Goal: Transaction & Acquisition: Purchase product/service

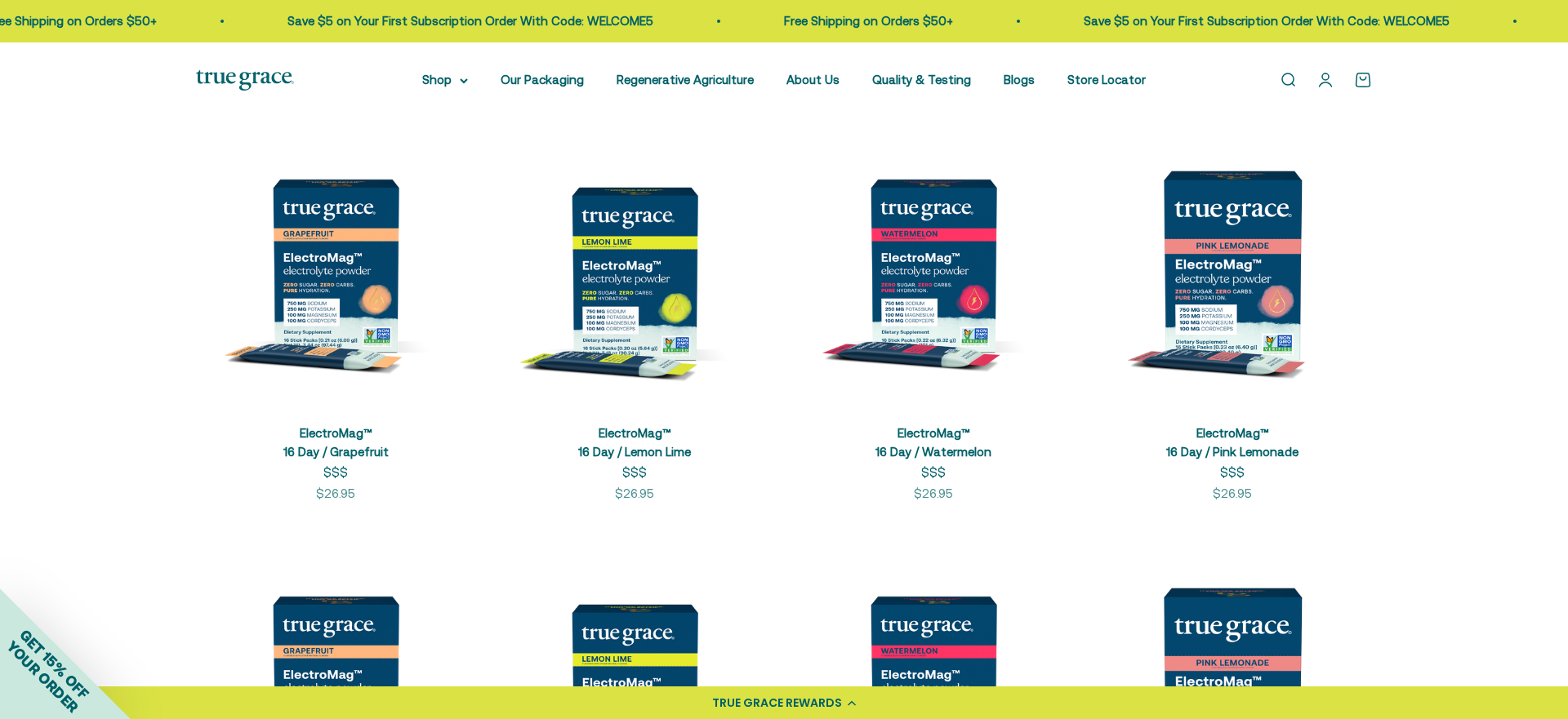
scroll to position [355, 0]
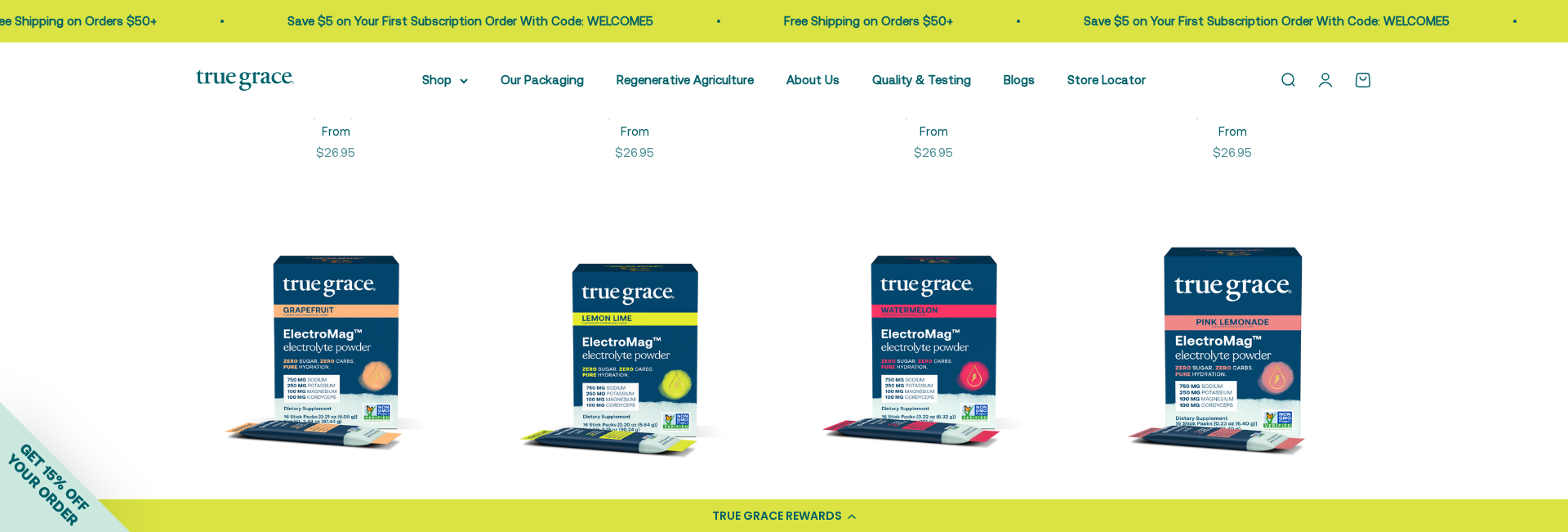
scroll to position [623, 0]
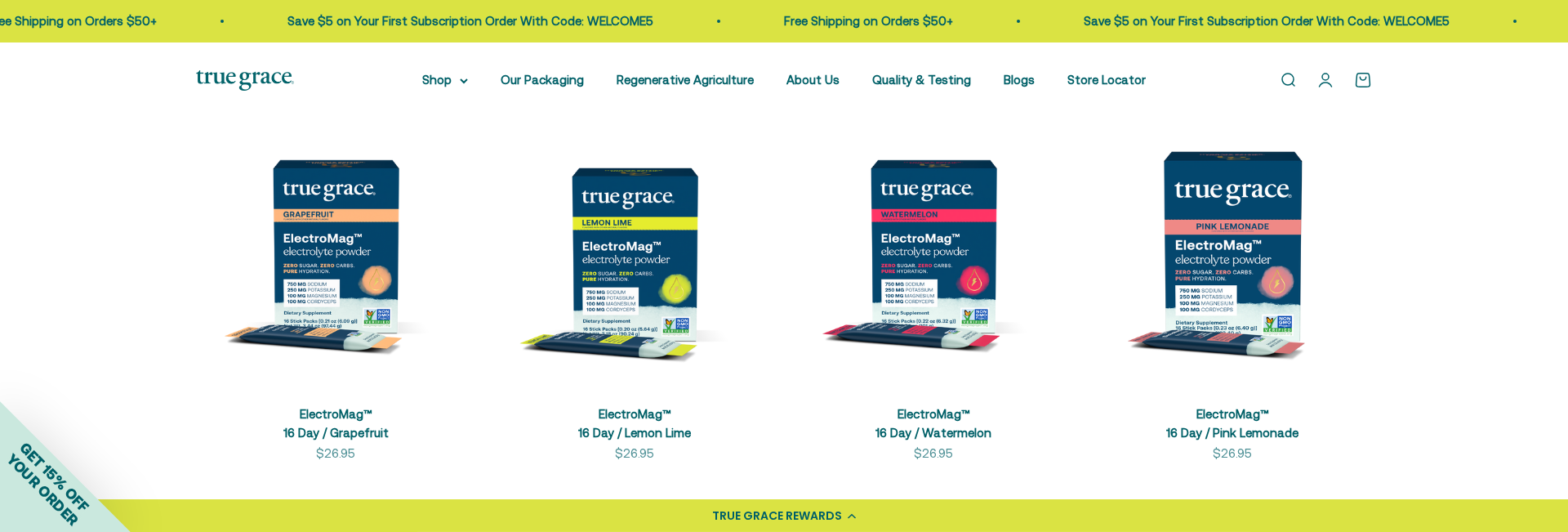
scroll to position [544, 0]
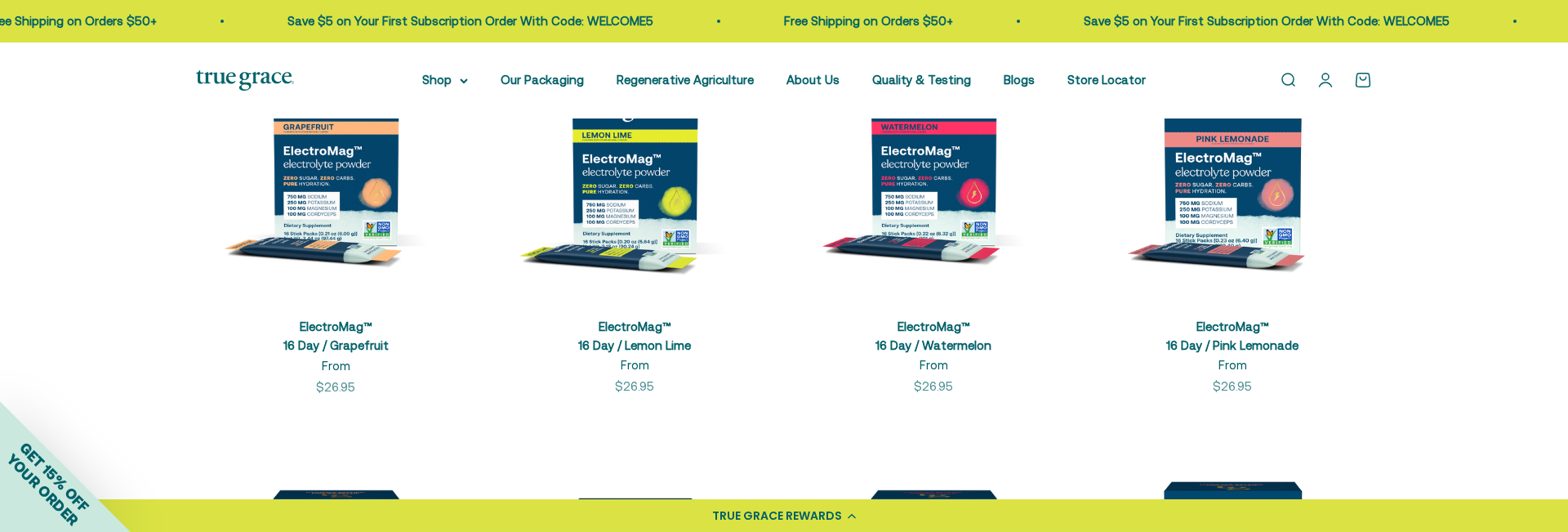
scroll to position [464, 0]
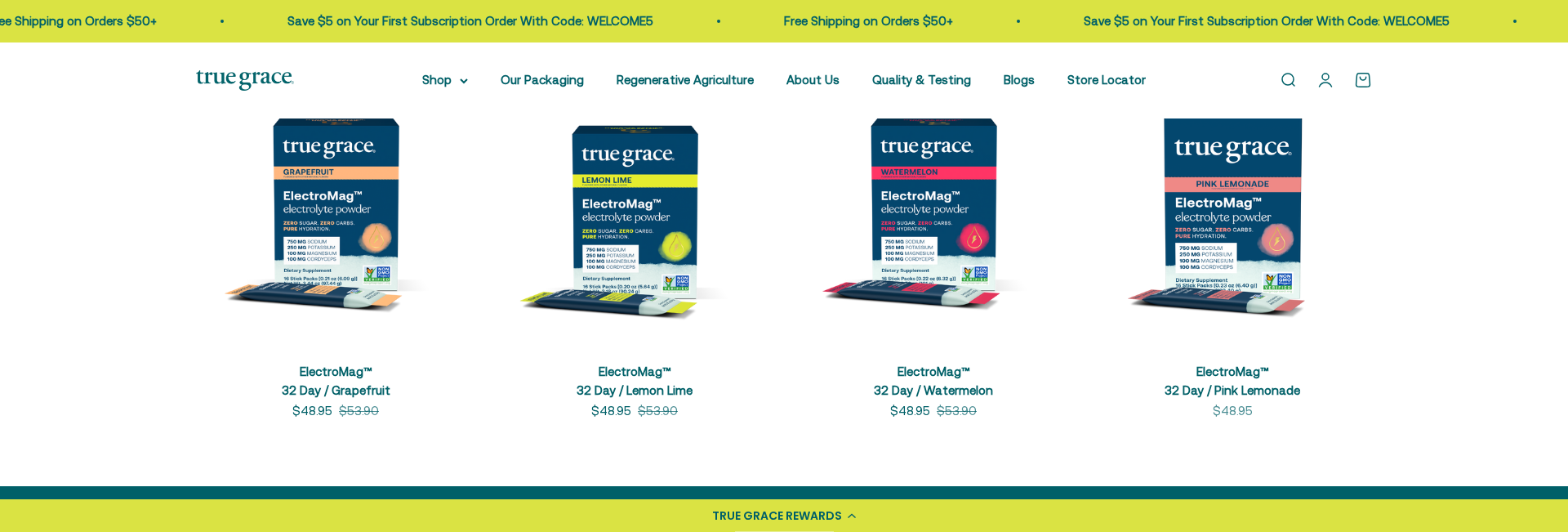
scroll to position [814, 0]
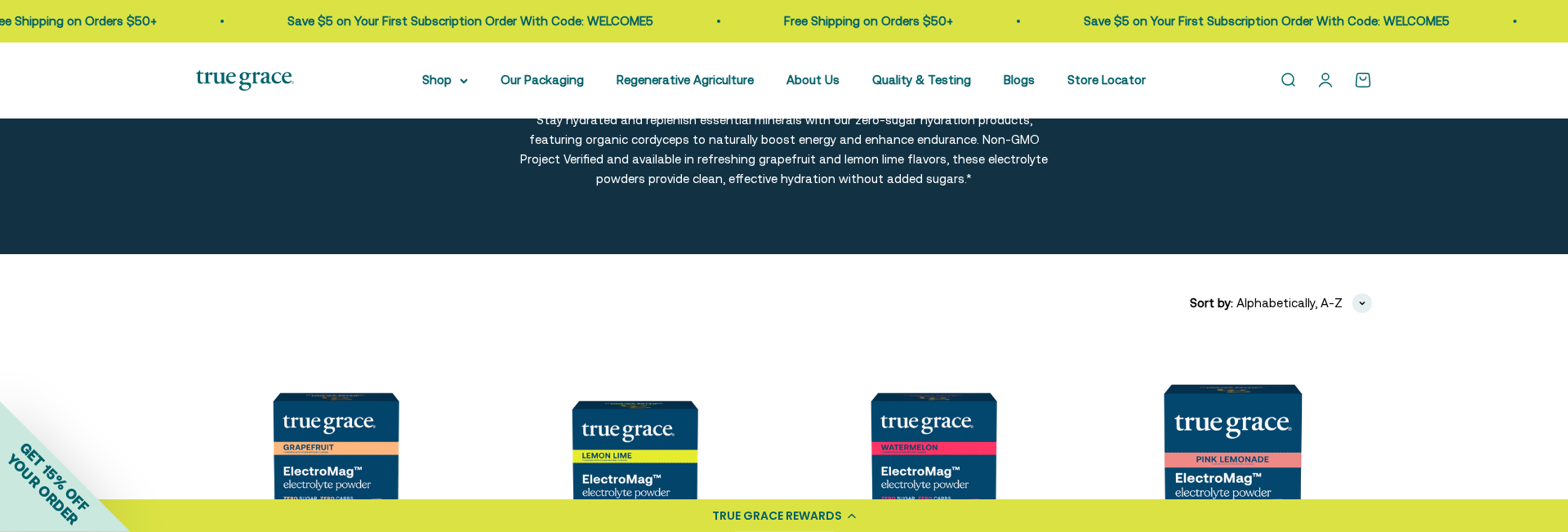
scroll to position [139, 0]
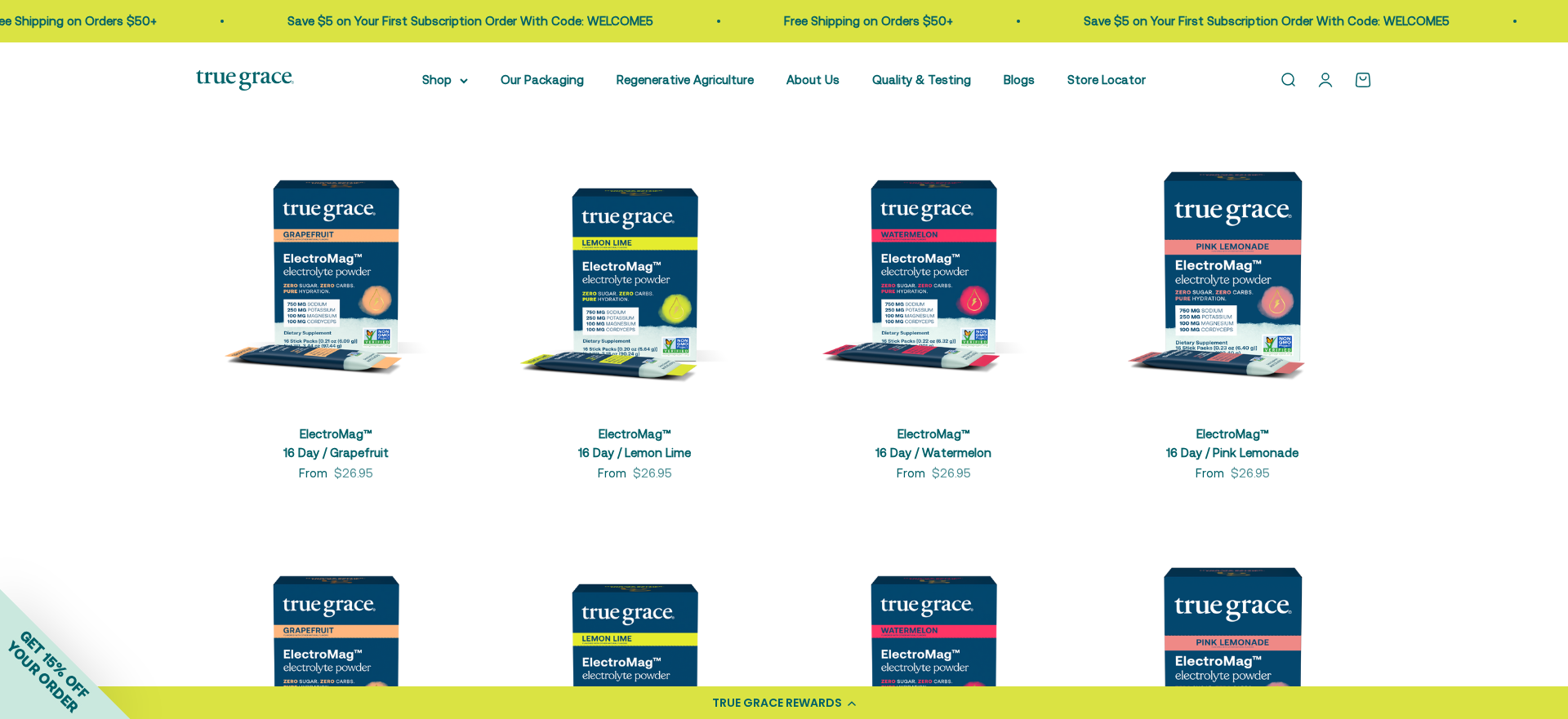
scroll to position [355, 0]
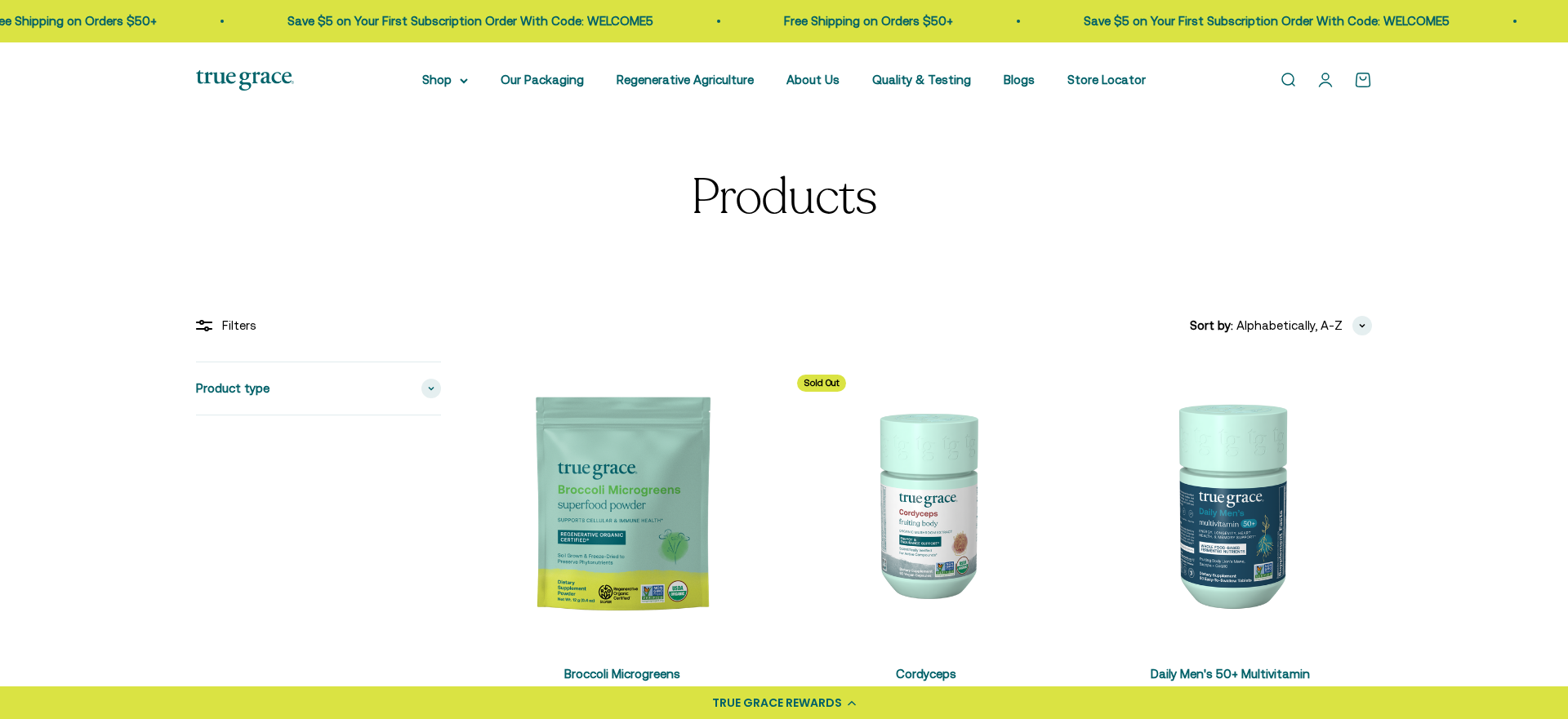
scroll to position [2516, 0]
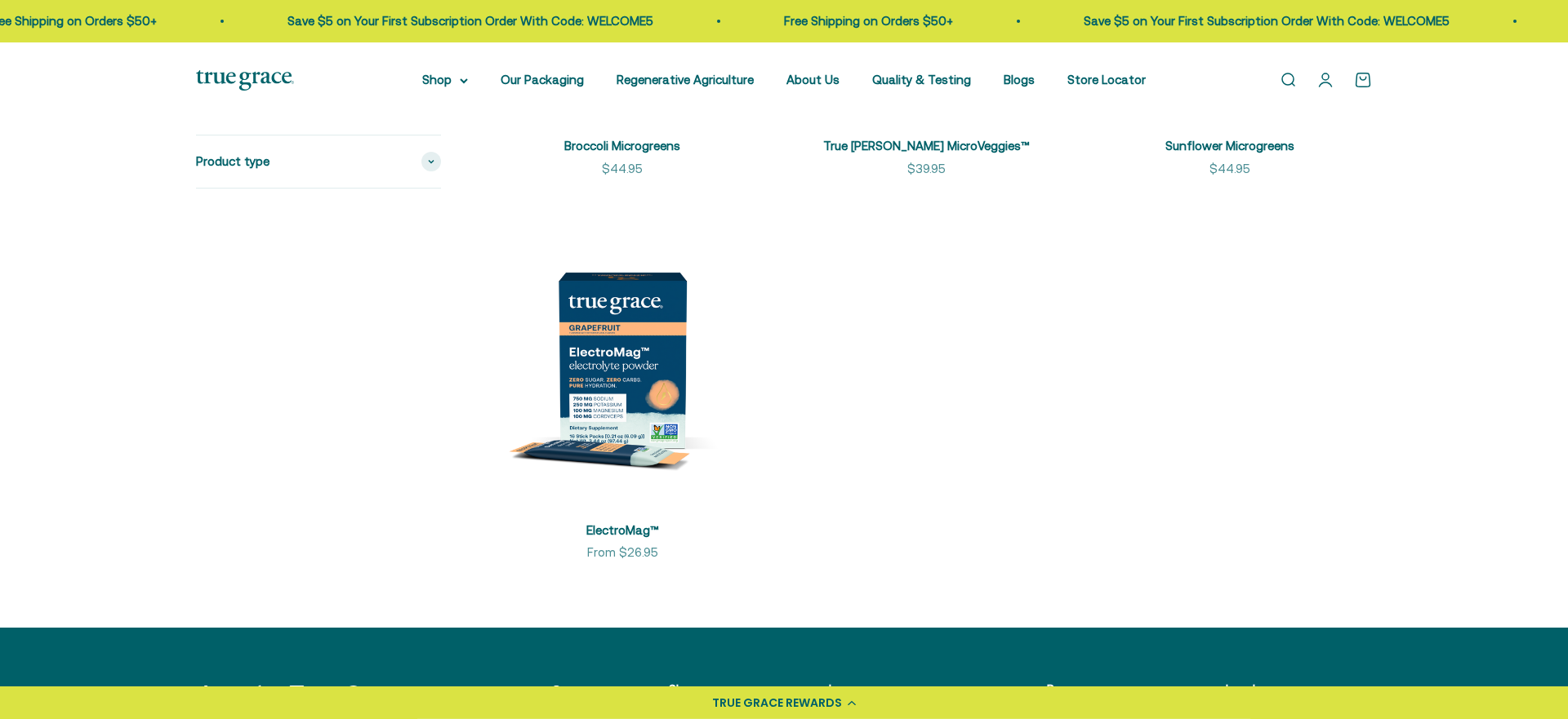
scroll to position [2965, 0]
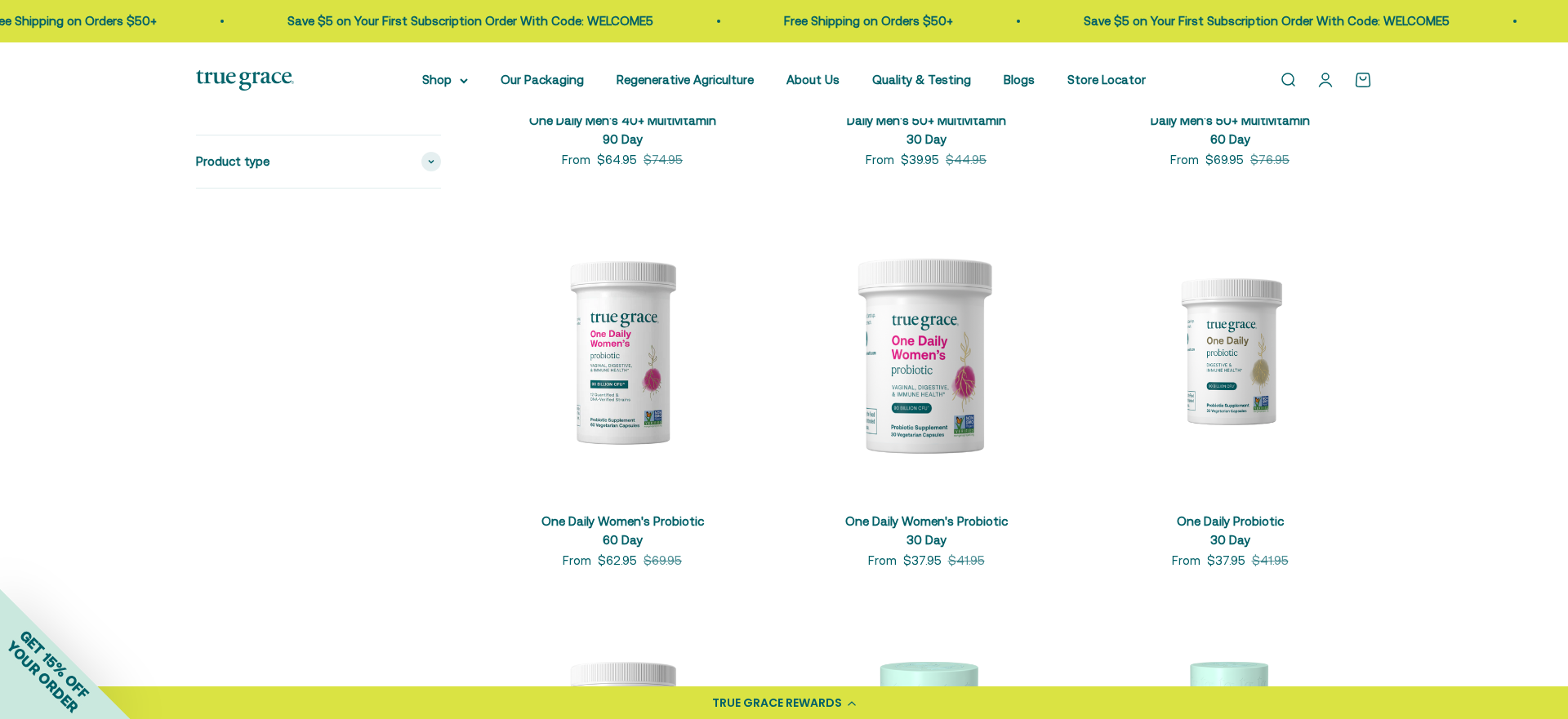
scroll to position [1867, 0]
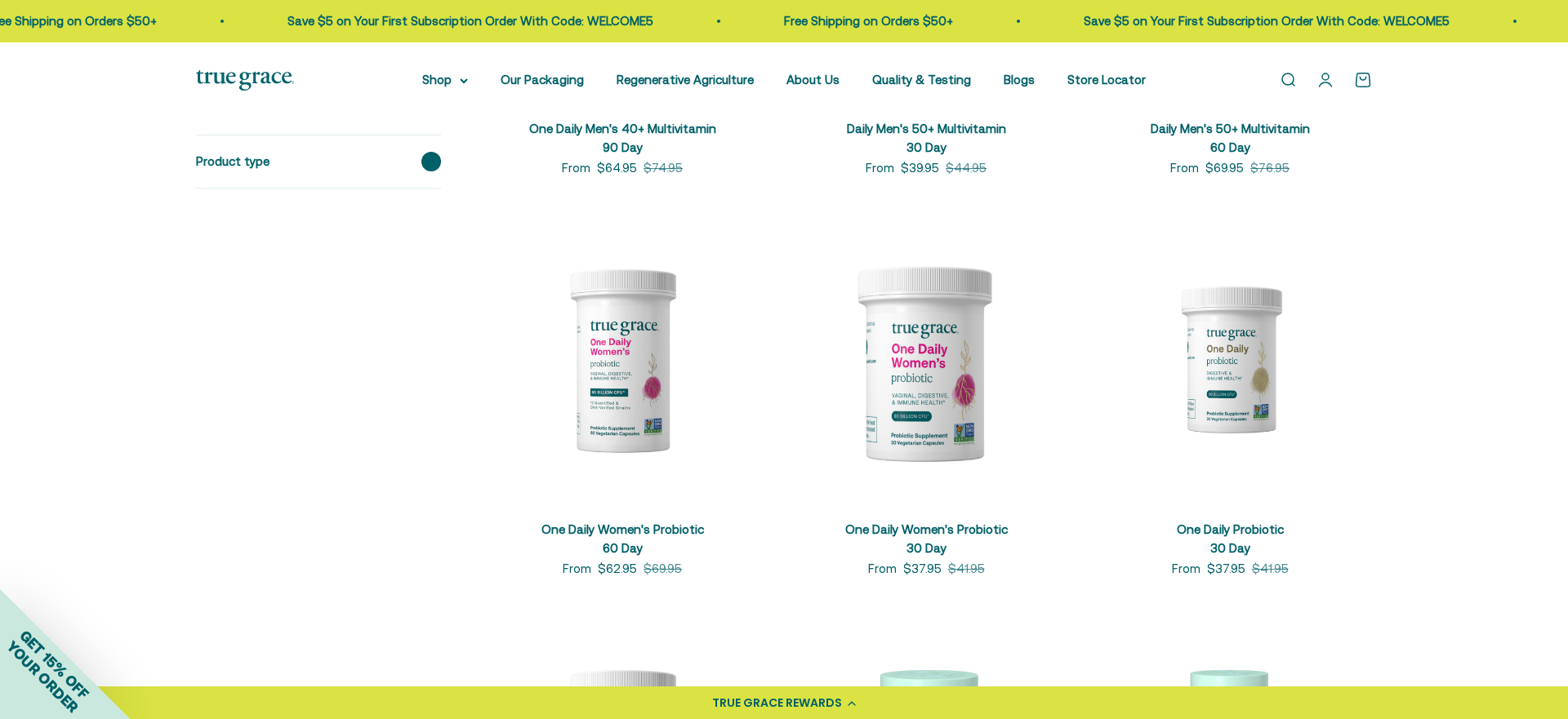
click at [432, 168] on span at bounding box center [431, 162] width 20 height 20
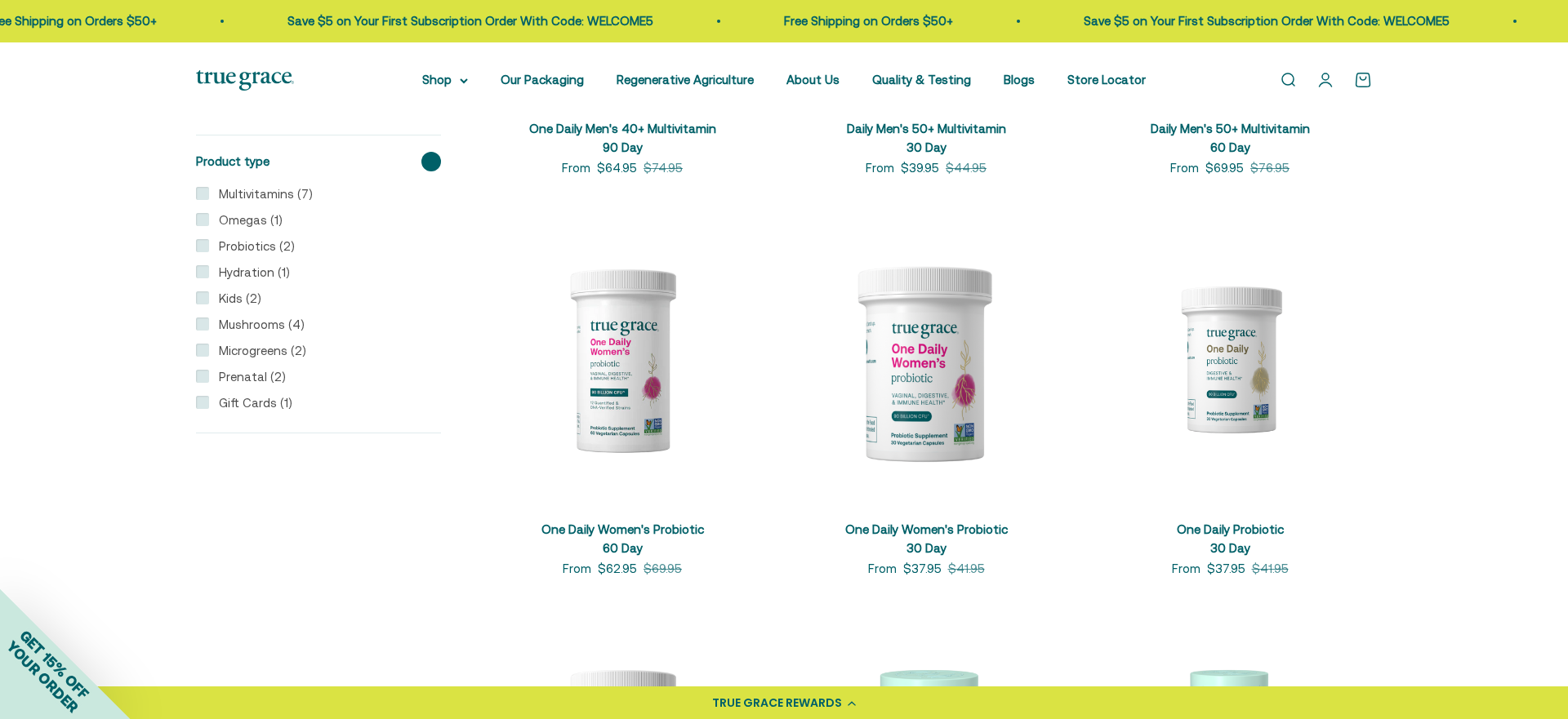
click at [226, 267] on label "Hydration (1)" at bounding box center [249, 272] width 81 height 20
click at [209, 267] on input "Hydration (1)" at bounding box center [202, 271] width 13 height 13
checkbox input "true"
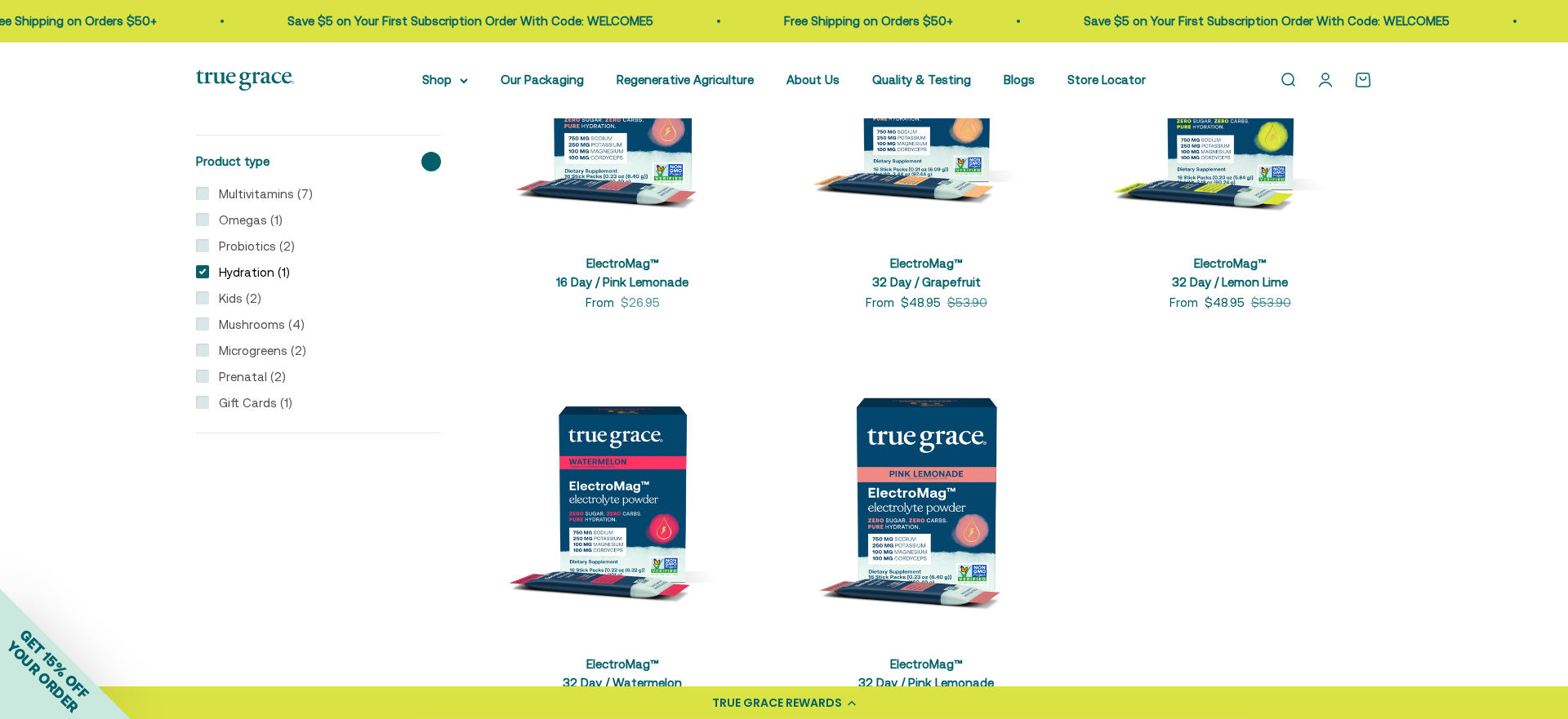
scroll to position [935, 0]
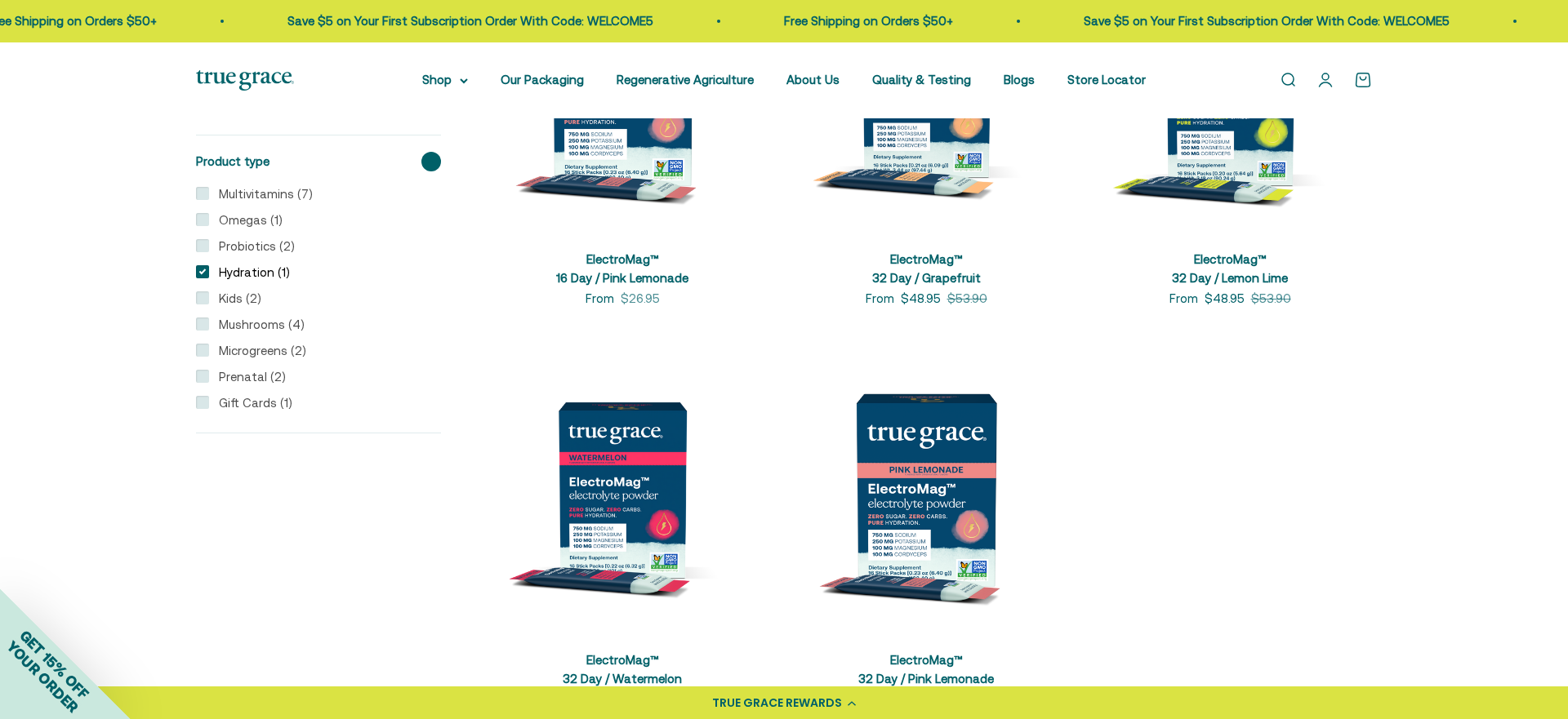
click at [195, 276] on section "Filters Sort by Featured Best selling Alphabetically, A-Z Alphabetically, Z-A P…" at bounding box center [784, 118] width 1568 height 1313
click at [202, 272] on input "Hydration (1)" at bounding box center [202, 271] width 13 height 13
checkbox input "false"
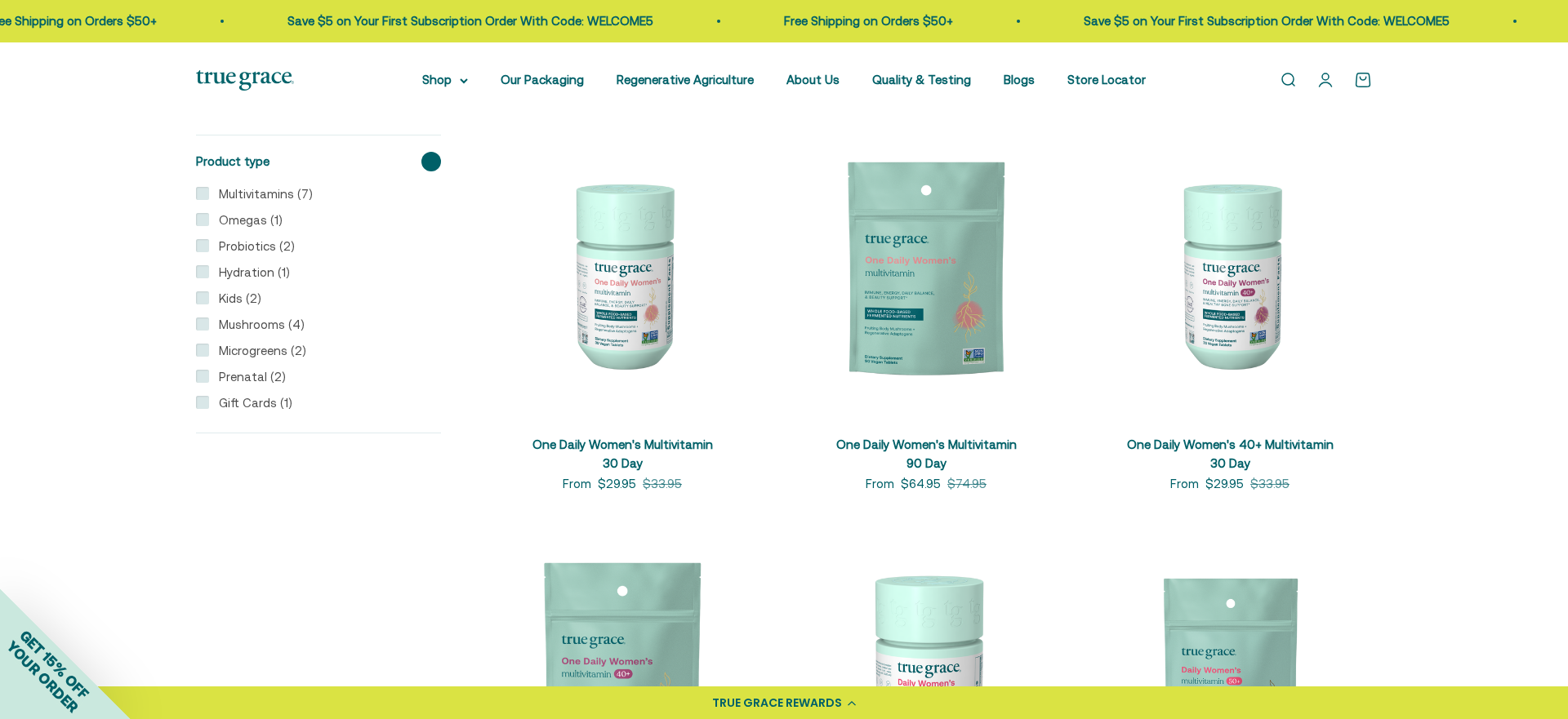
scroll to position [347, 0]
click at [207, 220] on input "Omegas (1)" at bounding box center [202, 220] width 13 height 13
checkbox input "true"
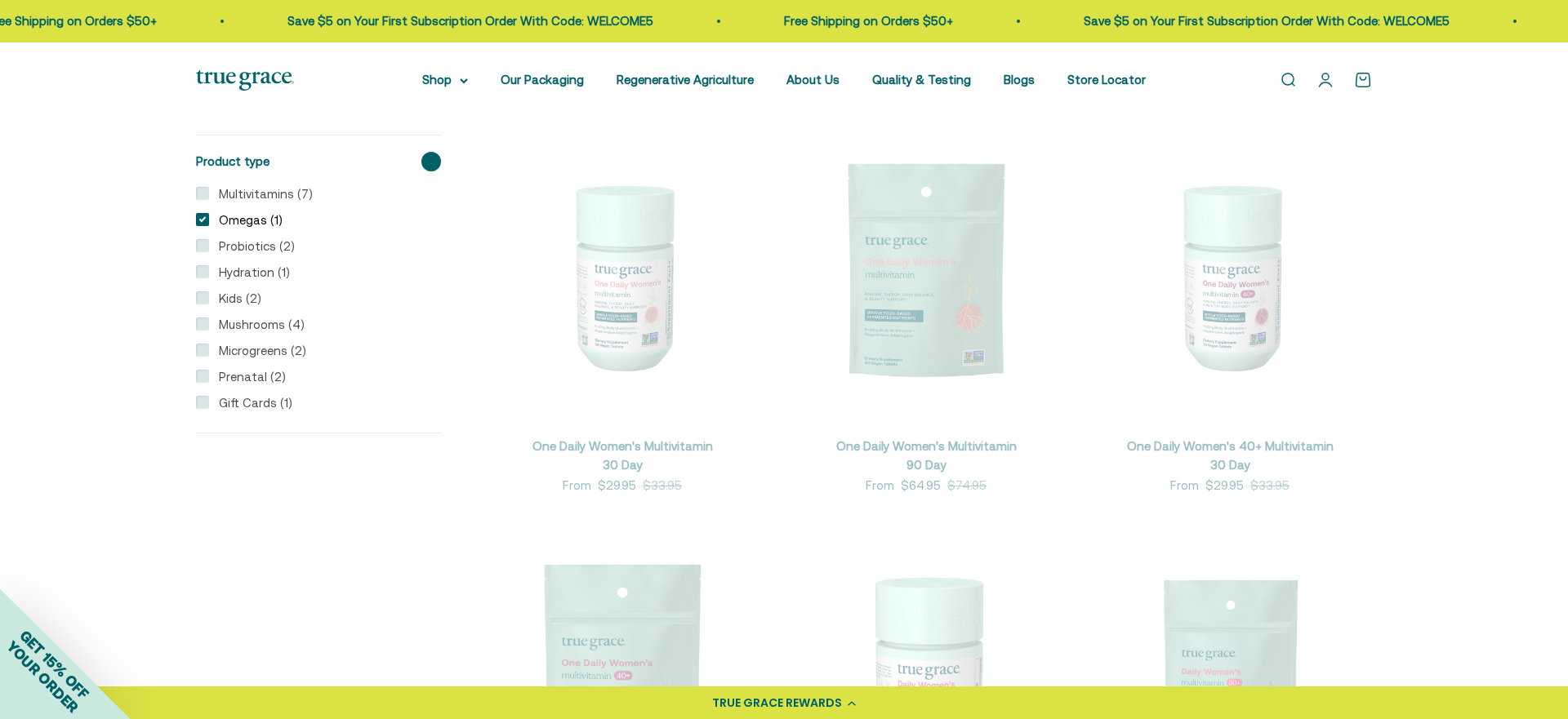
scroll to position [346, 0]
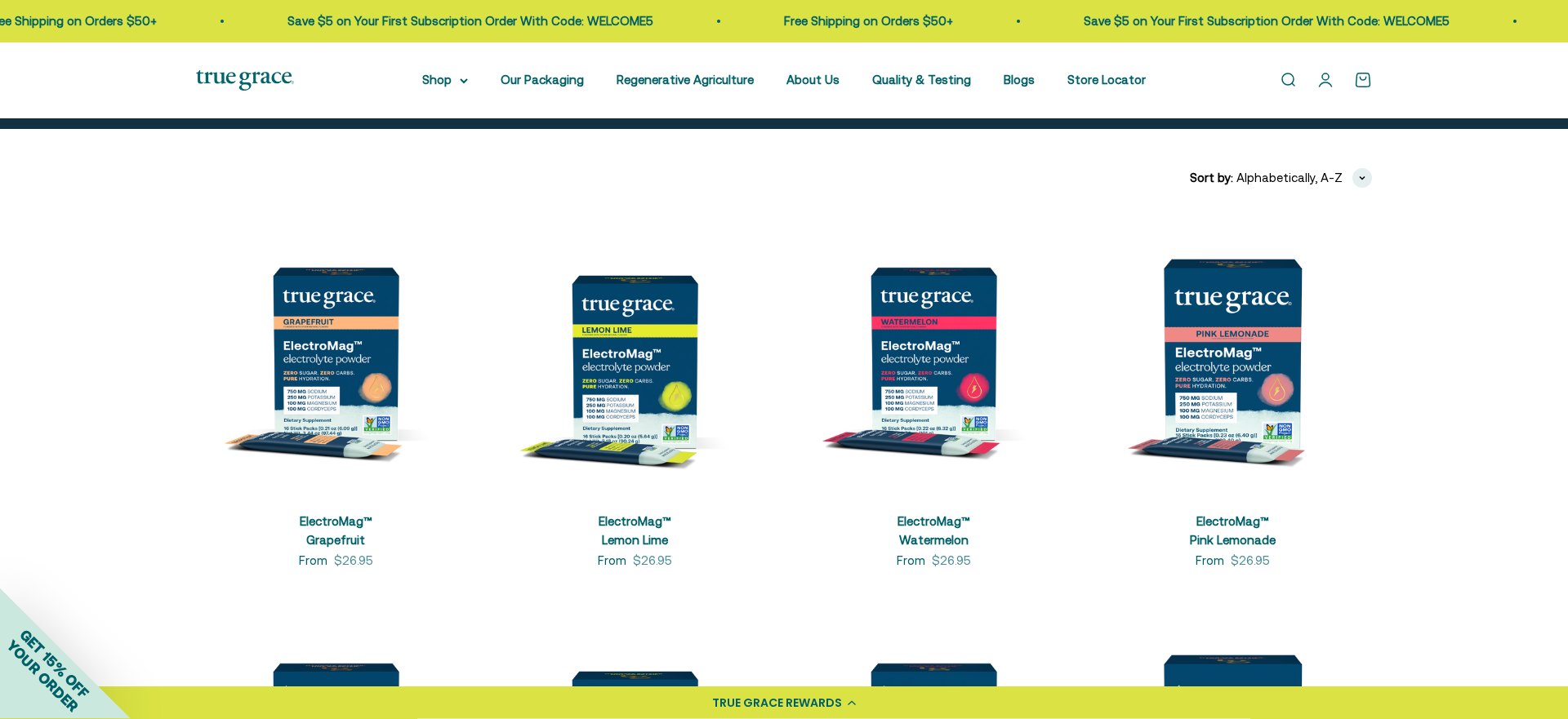
scroll to position [267, 0]
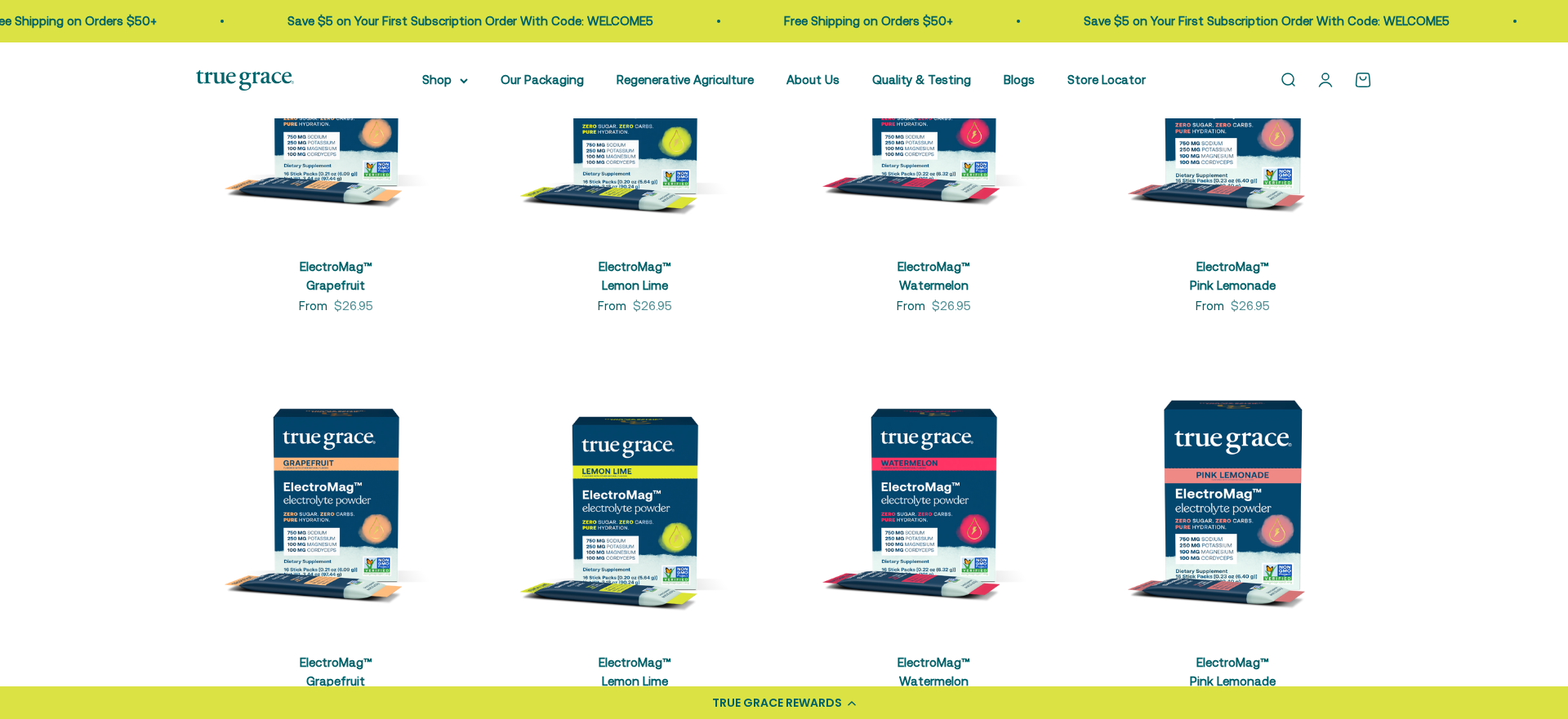
scroll to position [278, 0]
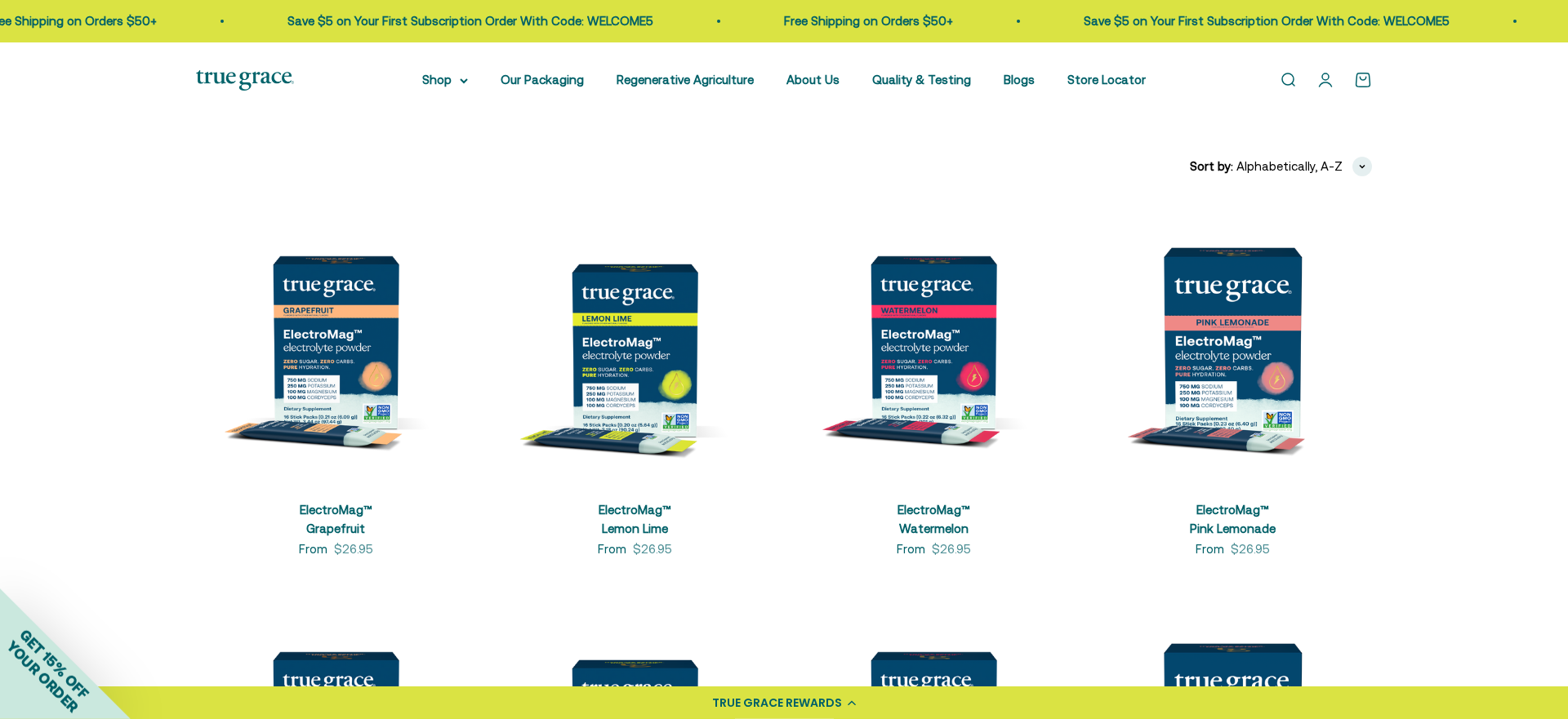
click at [626, 312] on img at bounding box center [634, 341] width 279 height 279
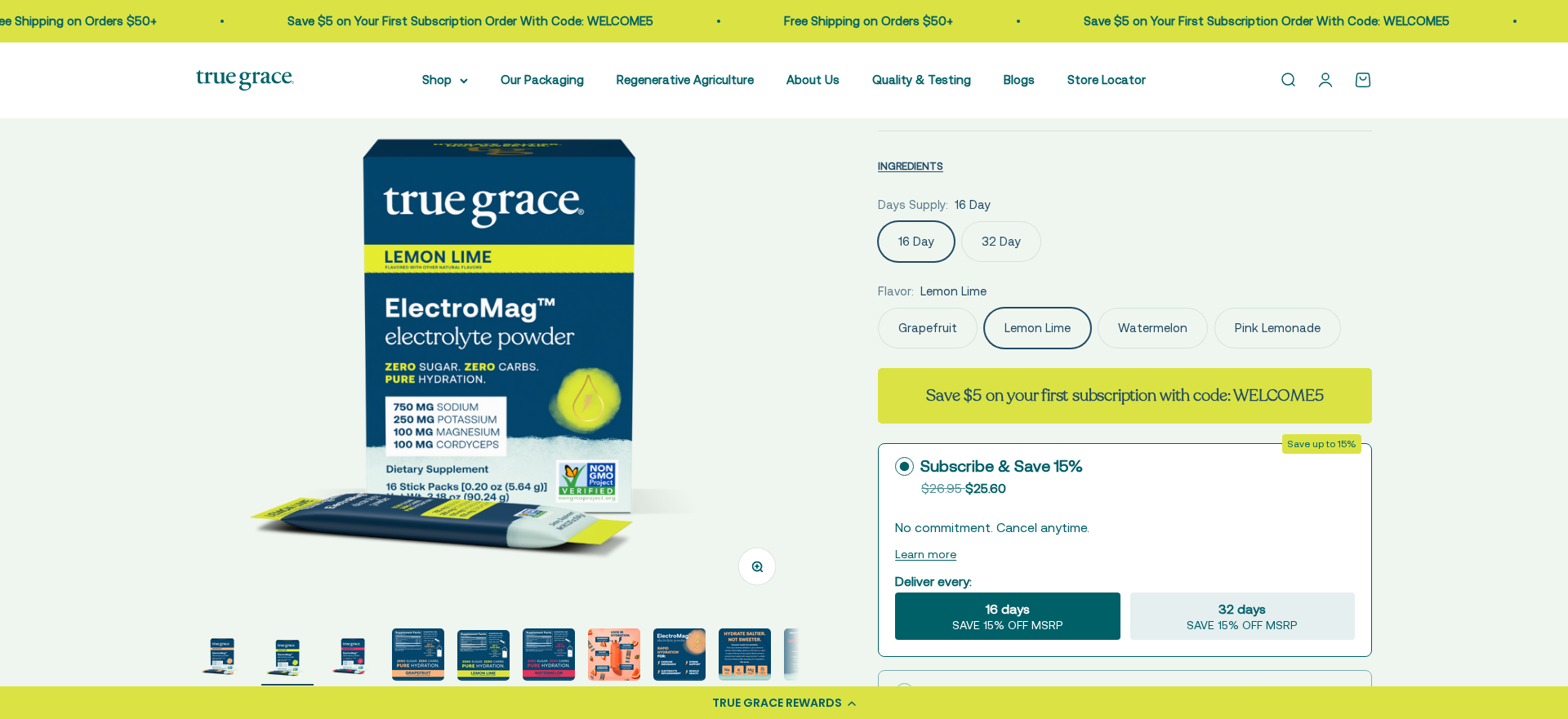
scroll to position [158, 0]
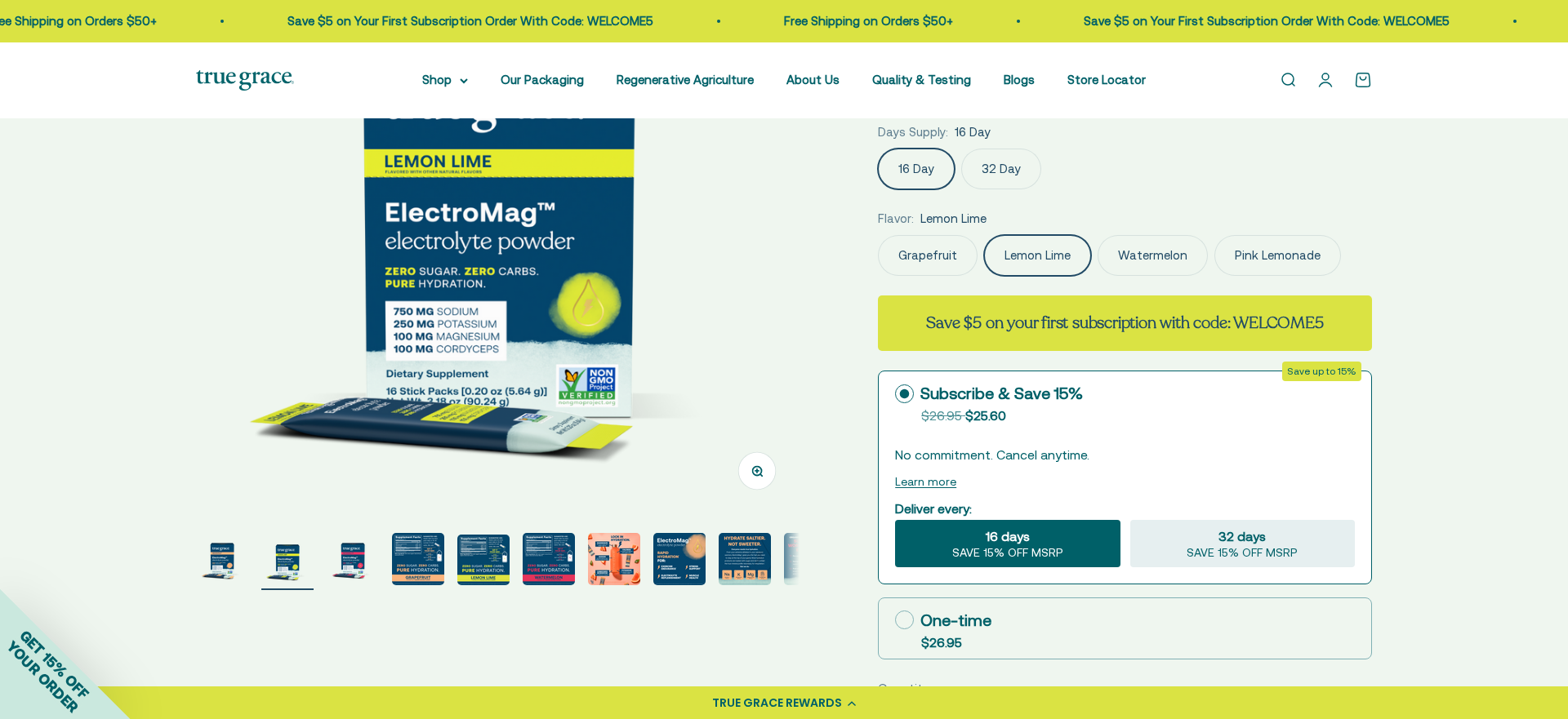
select select "3"
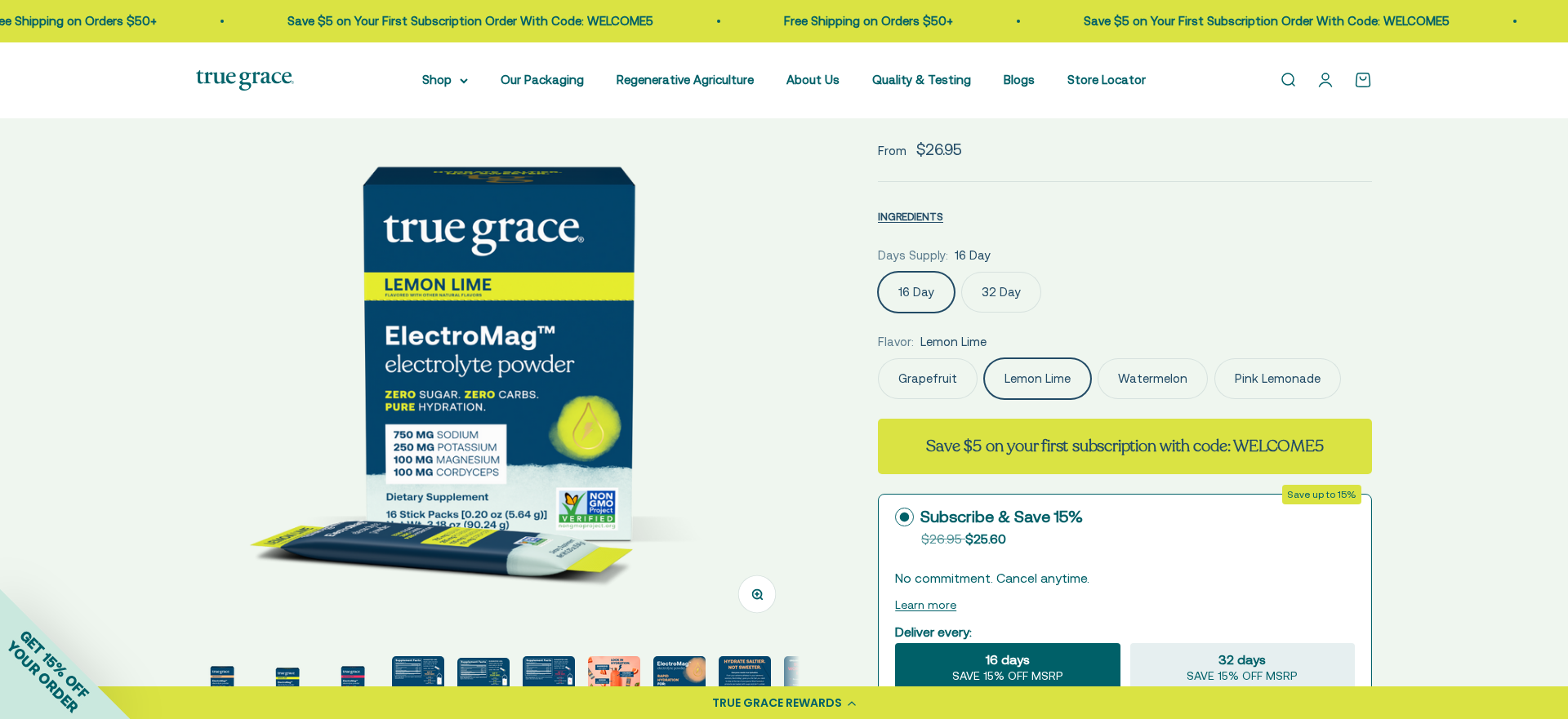
scroll to position [132, 0]
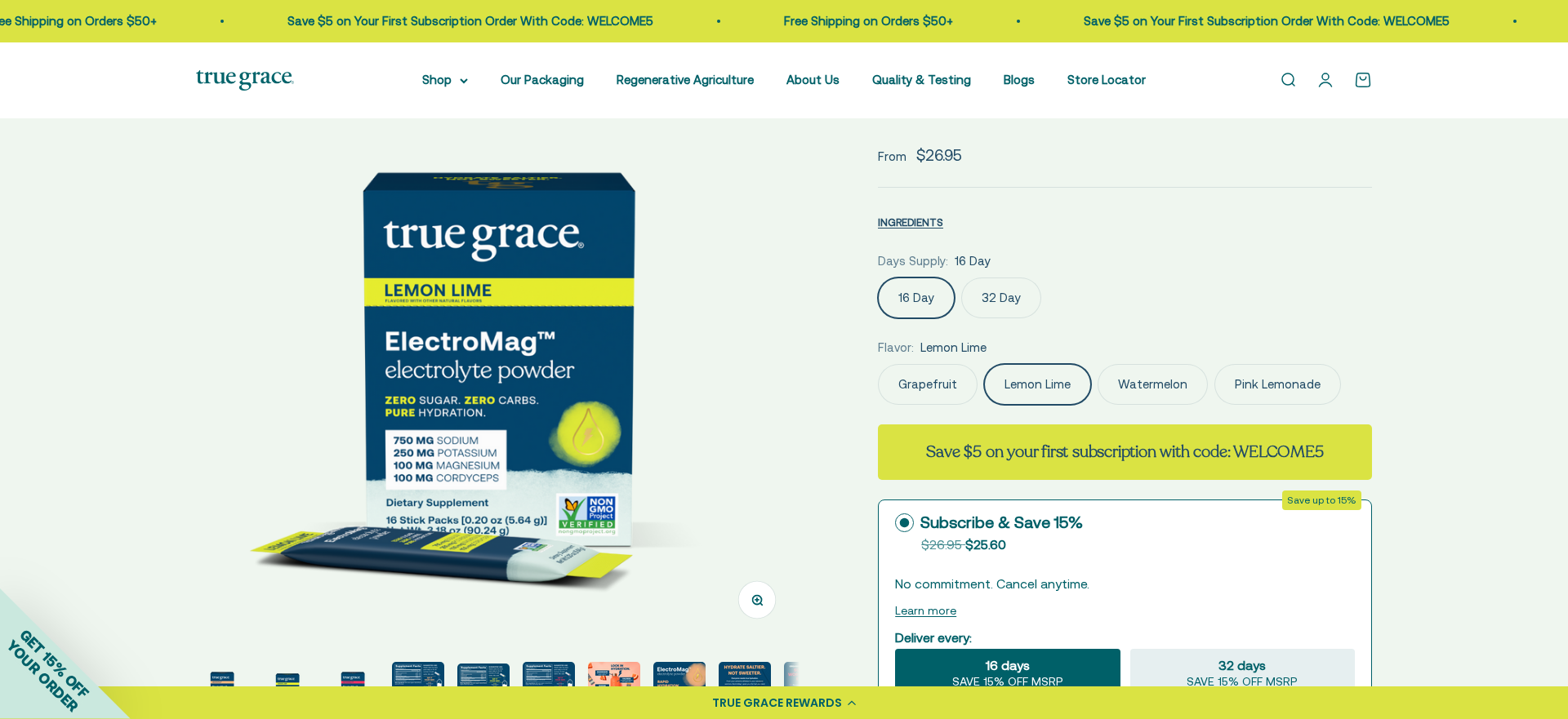
click at [1008, 290] on label "32 Day" at bounding box center [1001, 298] width 80 height 41
click at [878, 277] on input "32 Day" at bounding box center [877, 276] width 1 height 1
click at [896, 290] on label "16 Day" at bounding box center [916, 298] width 77 height 41
click at [878, 277] on input "16 Day" at bounding box center [877, 276] width 1 height 1
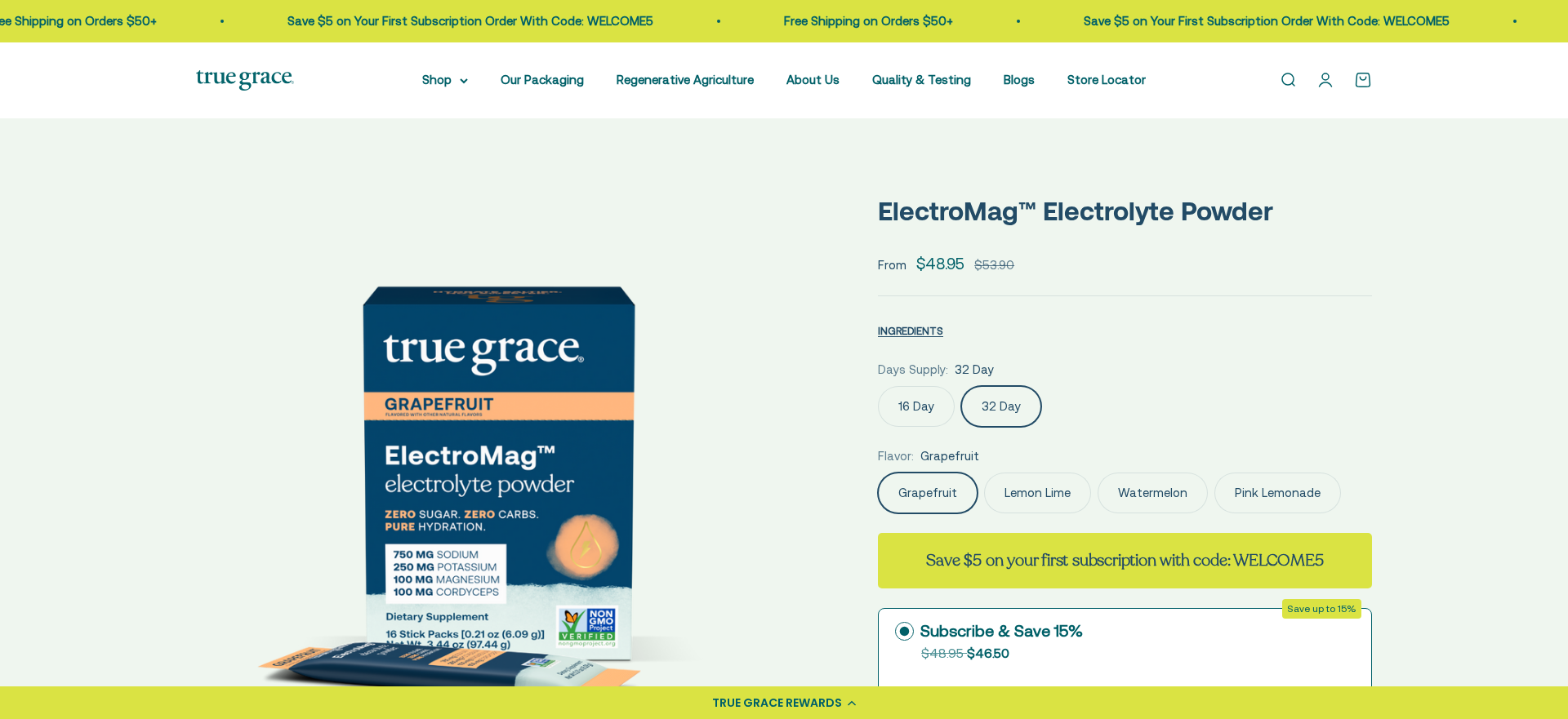
select select "3"
